Goal: Task Accomplishment & Management: Manage account settings

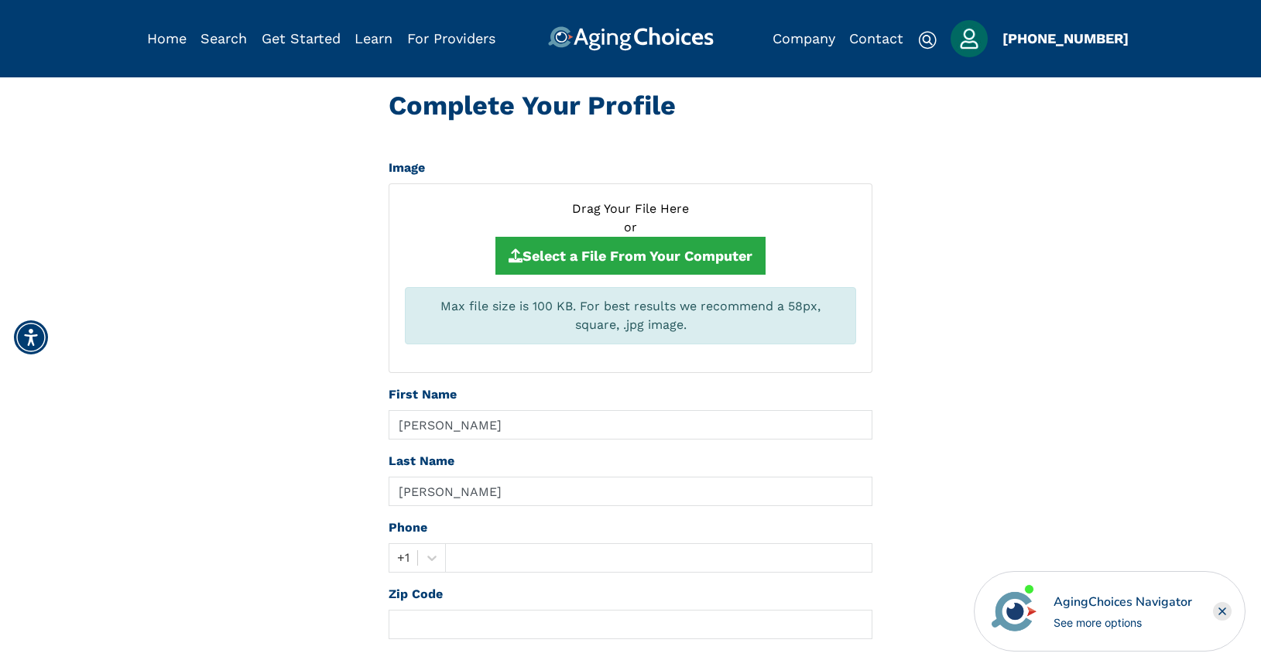
click at [970, 45] on img "Popover trigger" at bounding box center [968, 38] width 37 height 37
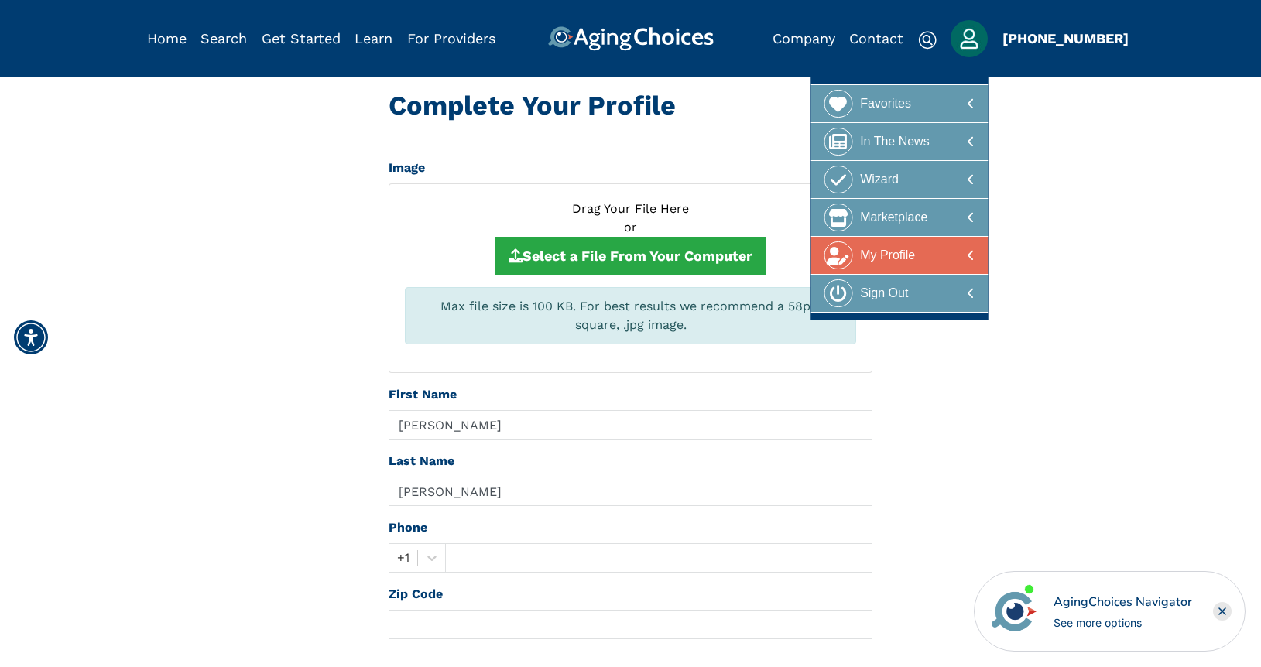
click at [919, 261] on div at bounding box center [899, 255] width 150 height 29
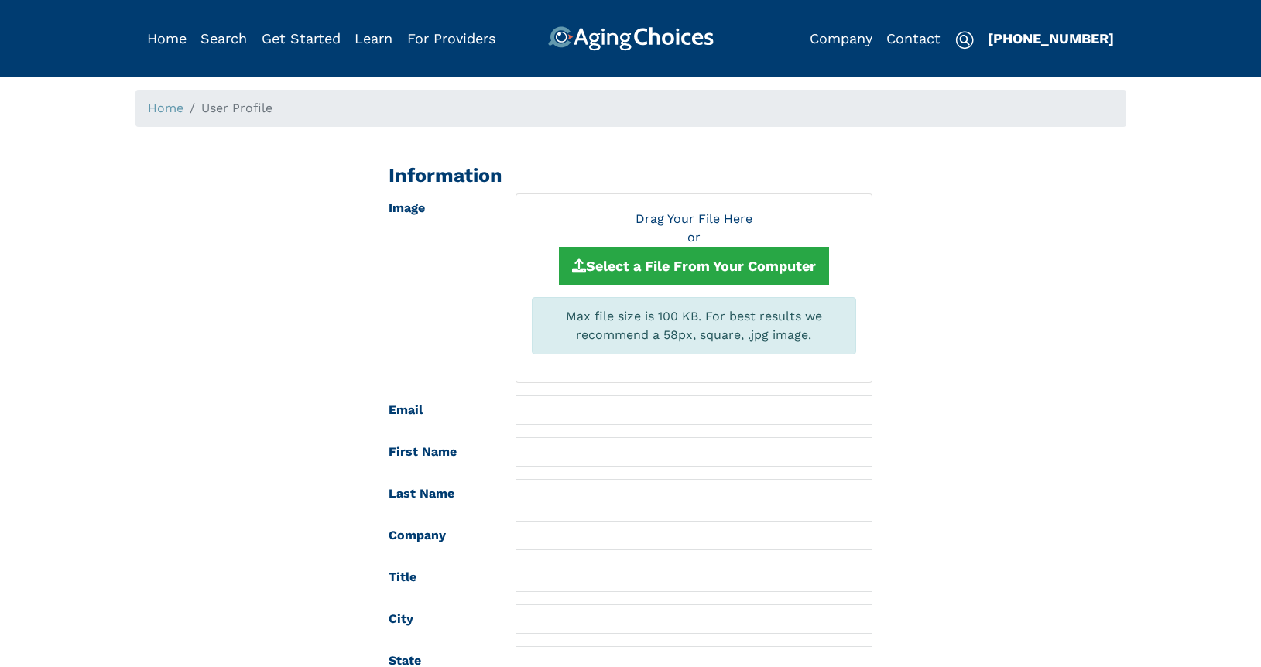
type input "[EMAIL_ADDRESS][DOMAIN_NAME]"
type input "[PERSON_NAME]"
type input "Kitt Brook Caregivers LLC"
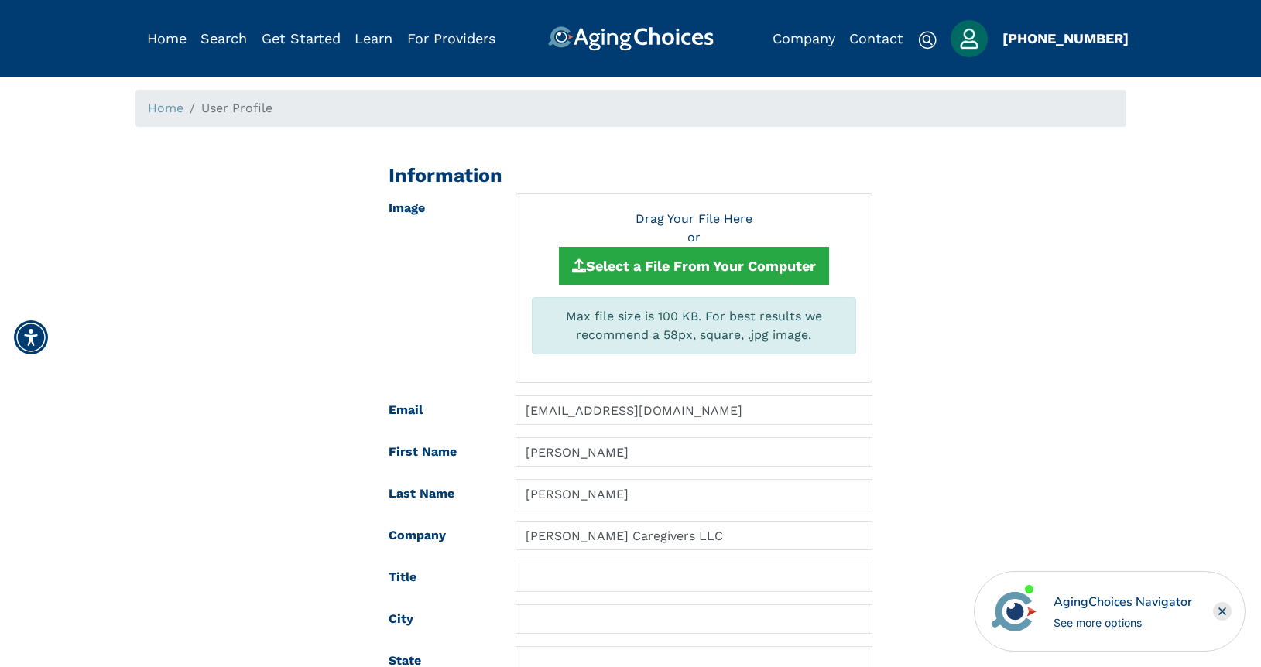
click at [967, 46] on img "Popover trigger" at bounding box center [968, 38] width 37 height 37
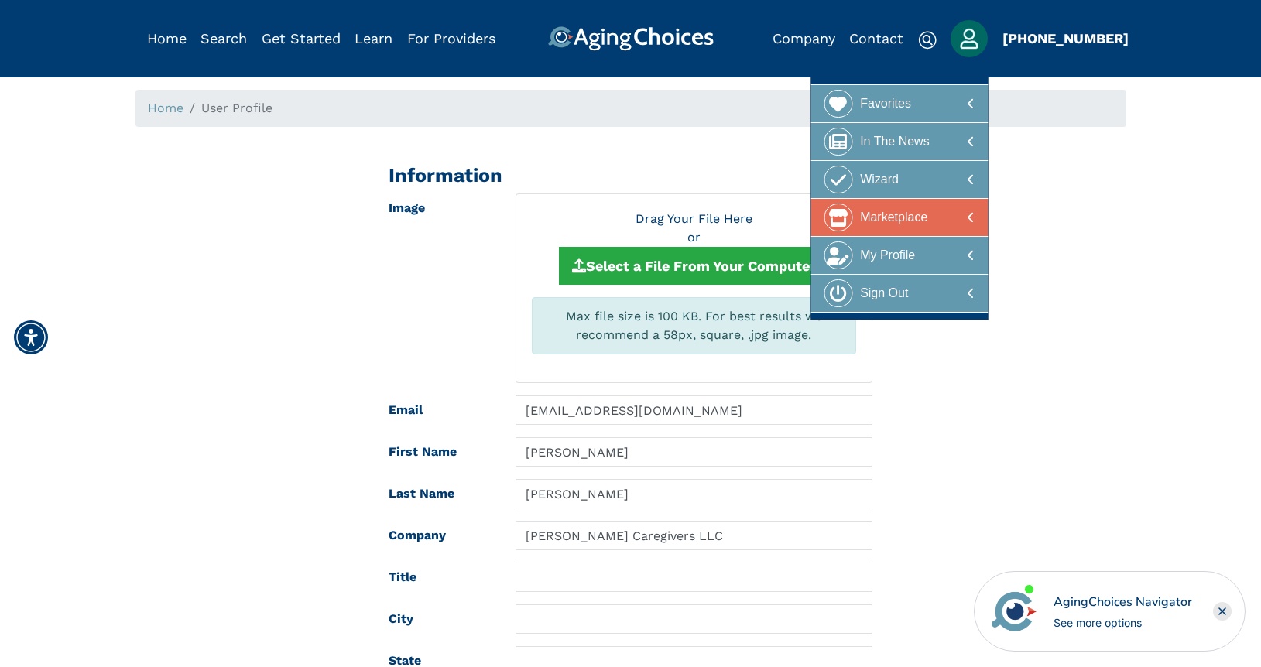
click at [936, 213] on div at bounding box center [899, 218] width 150 height 29
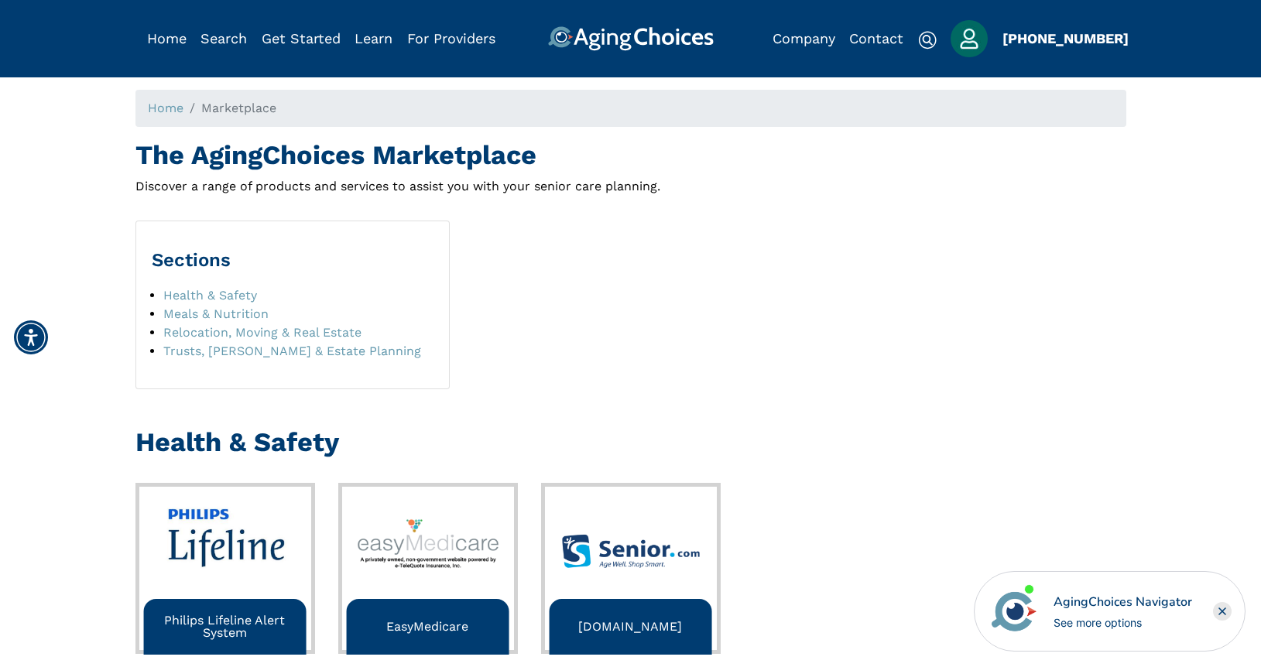
click at [967, 46] on img "Popover trigger" at bounding box center [968, 38] width 37 height 37
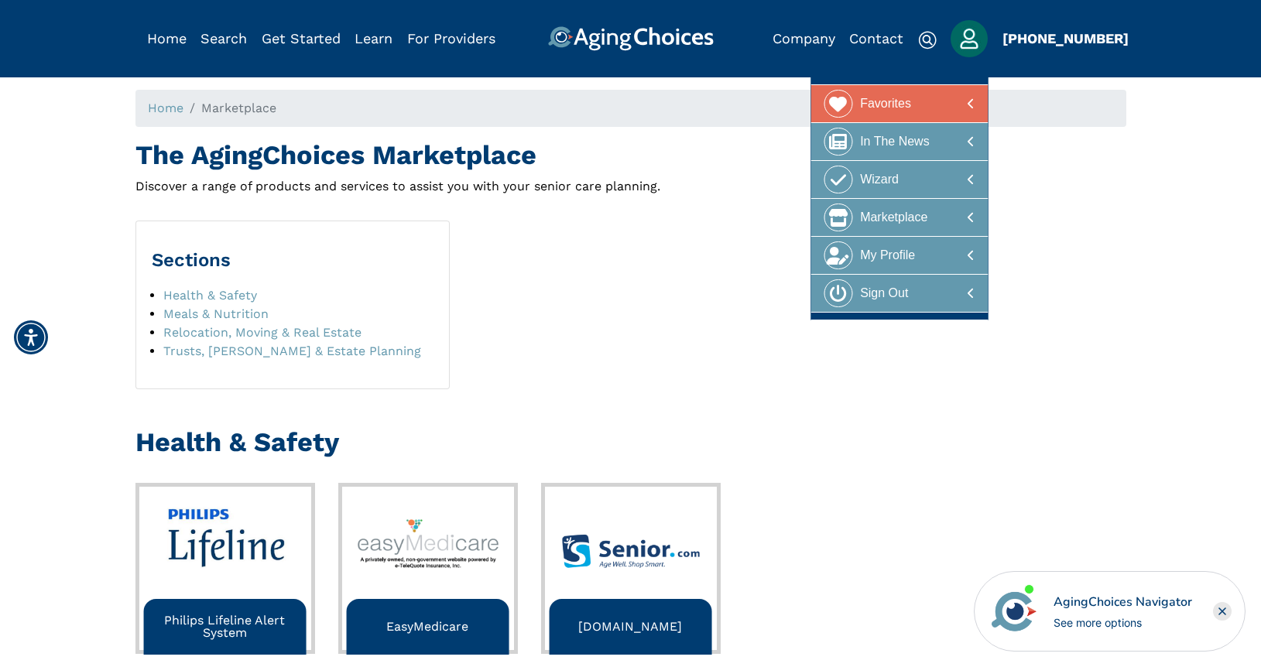
click at [935, 110] on div at bounding box center [899, 104] width 150 height 29
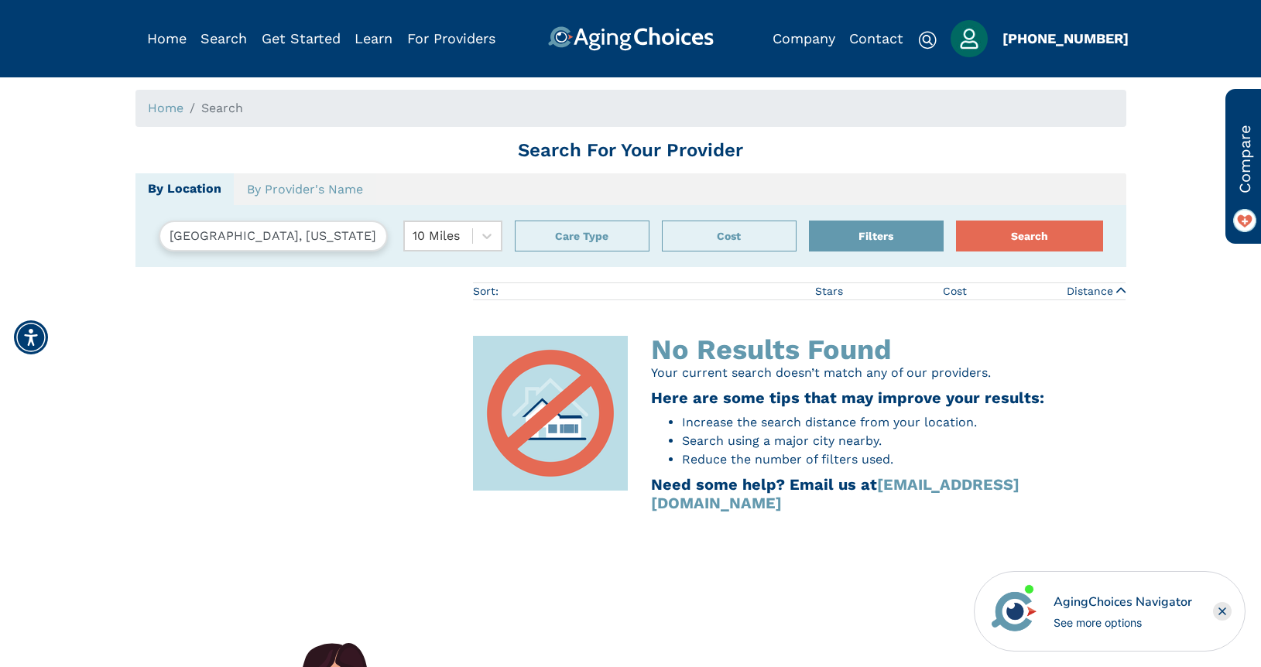
click at [967, 49] on img "Popover trigger" at bounding box center [968, 38] width 37 height 37
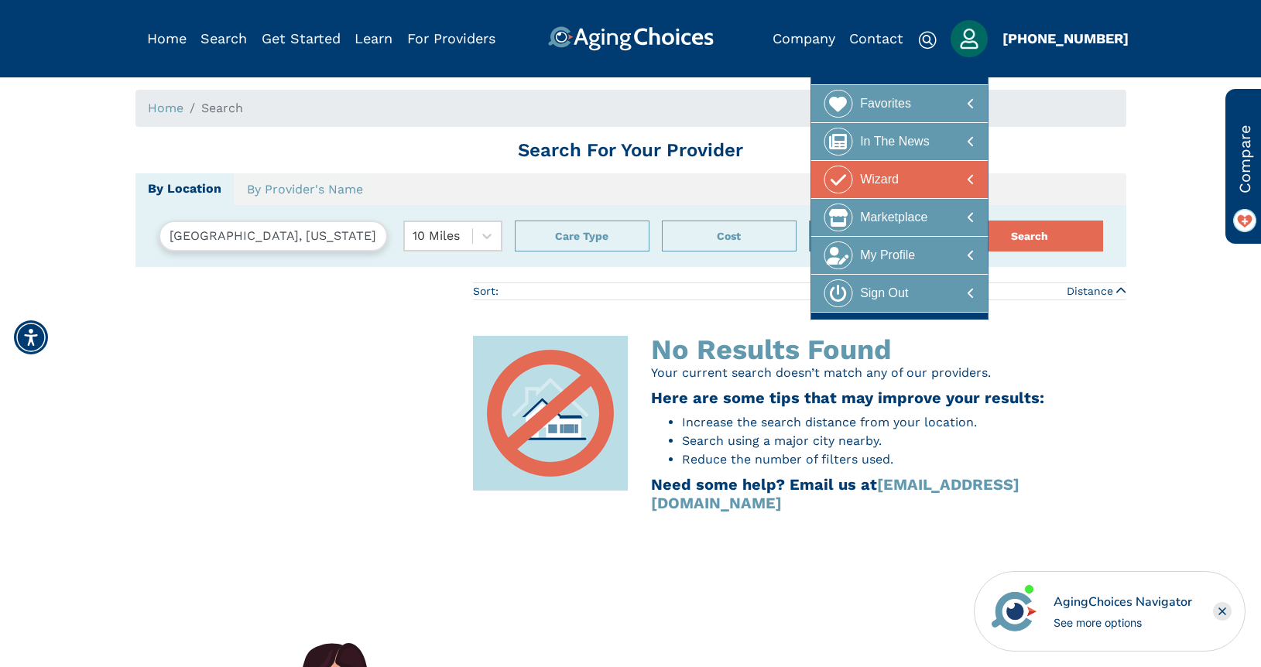
click at [926, 183] on div at bounding box center [899, 180] width 150 height 29
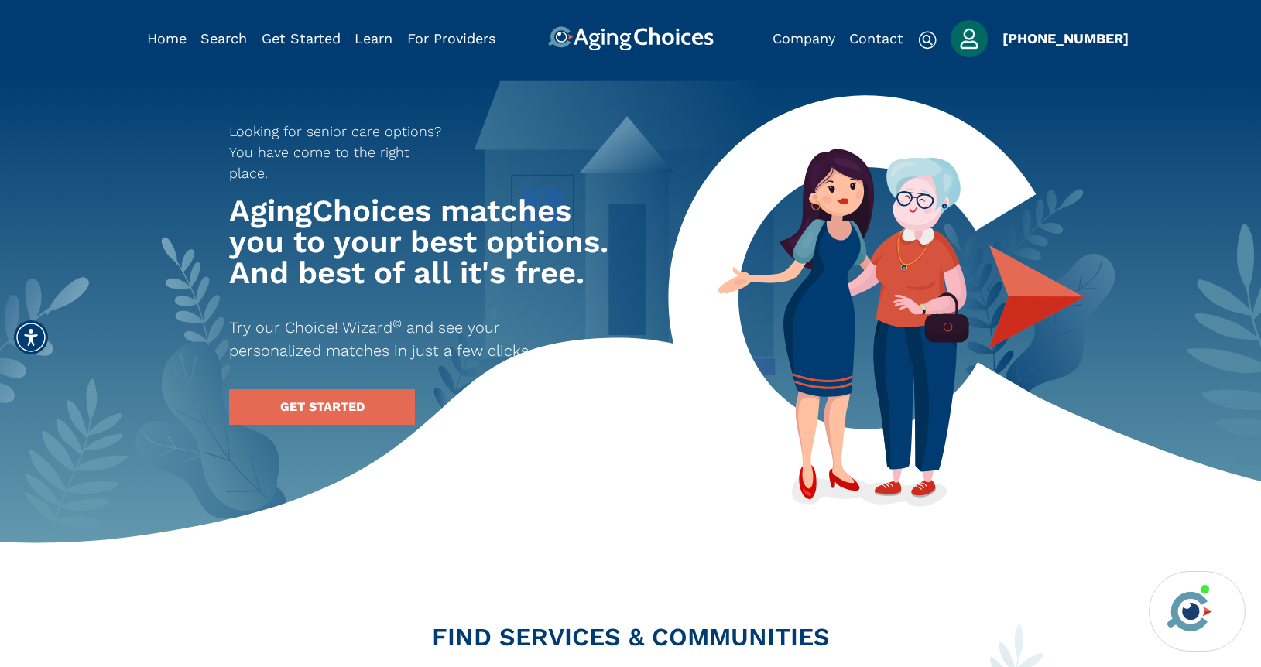
click at [972, 43] on img "Popover trigger" at bounding box center [968, 38] width 37 height 37
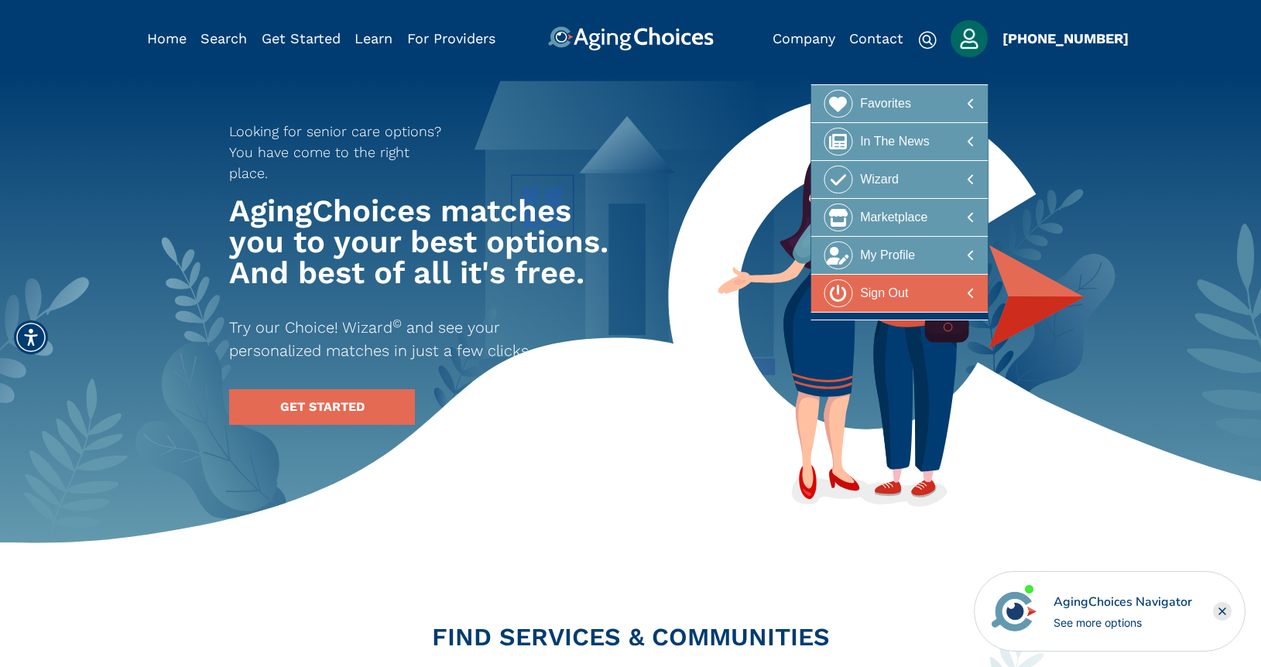
click at [871, 291] on div "Sign Out" at bounding box center [884, 293] width 48 height 29
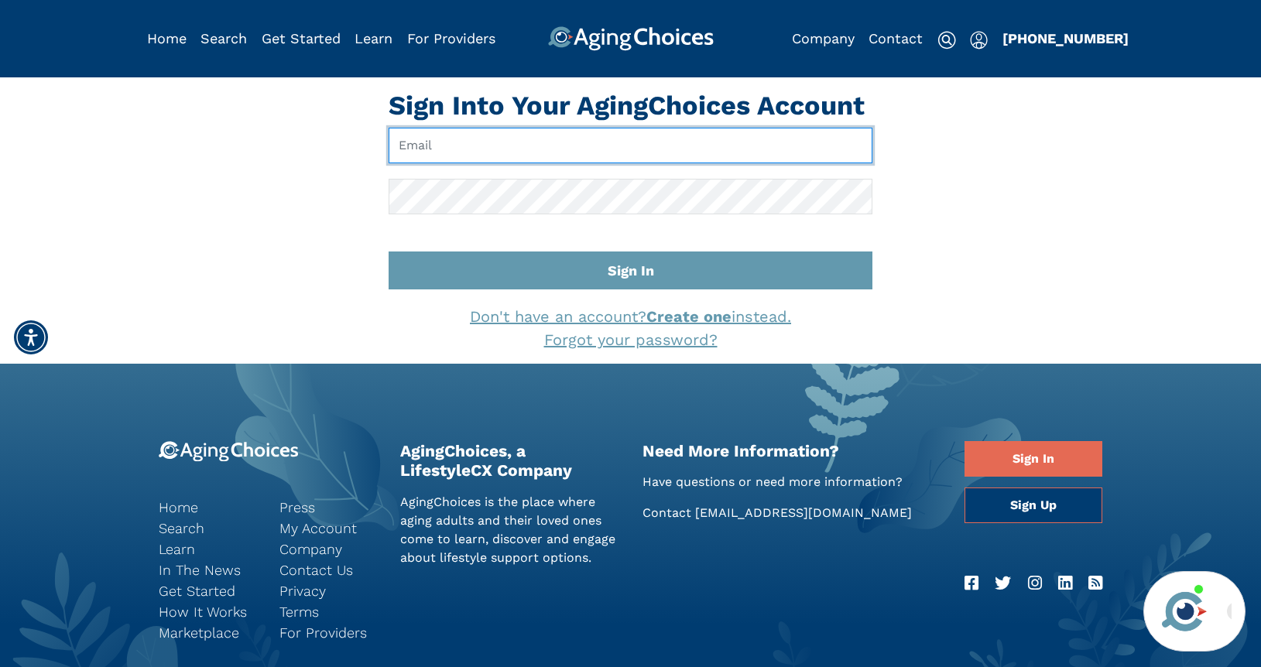
click at [553, 144] on input "Email" at bounding box center [631, 146] width 484 height 36
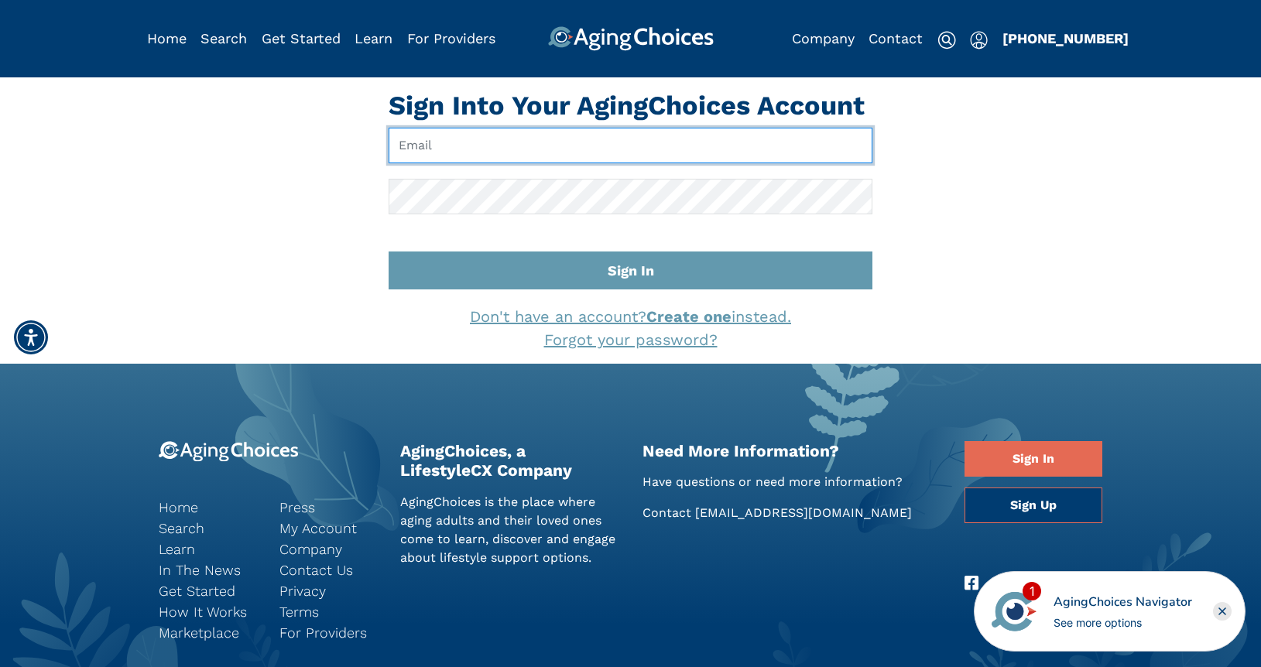
type input "pwilcox@lifestylecx.com"
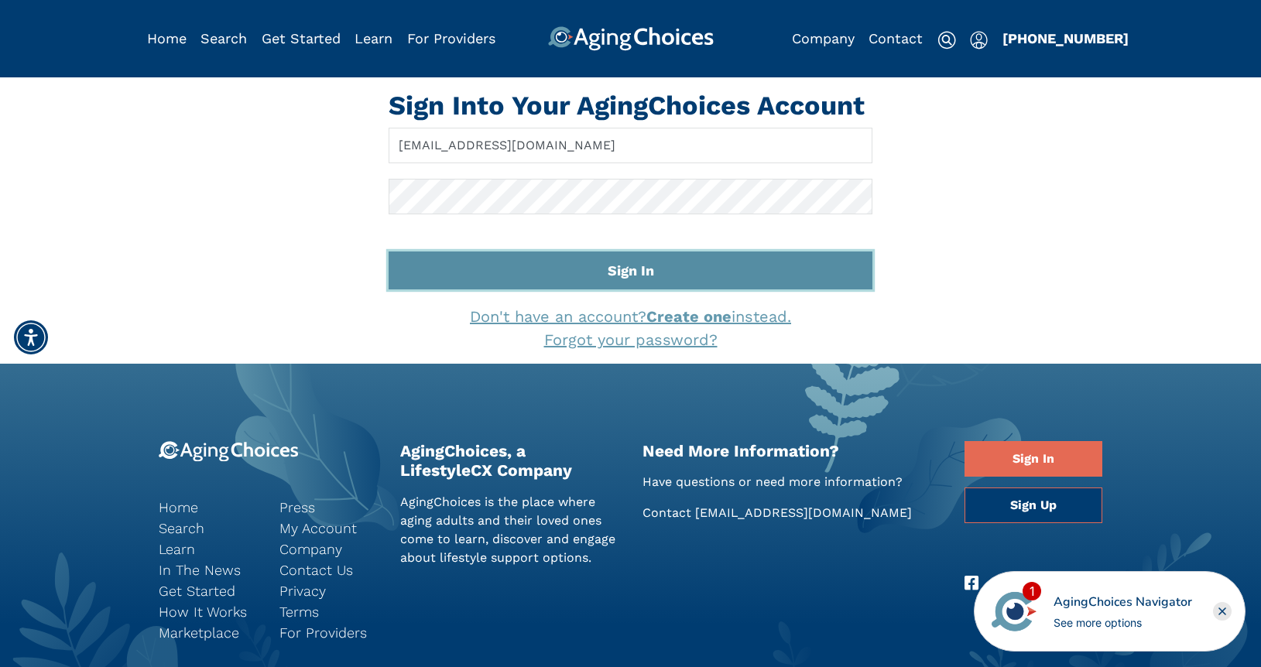
click at [652, 266] on button "Sign In" at bounding box center [631, 271] width 484 height 38
